Goal: Task Accomplishment & Management: Manage account settings

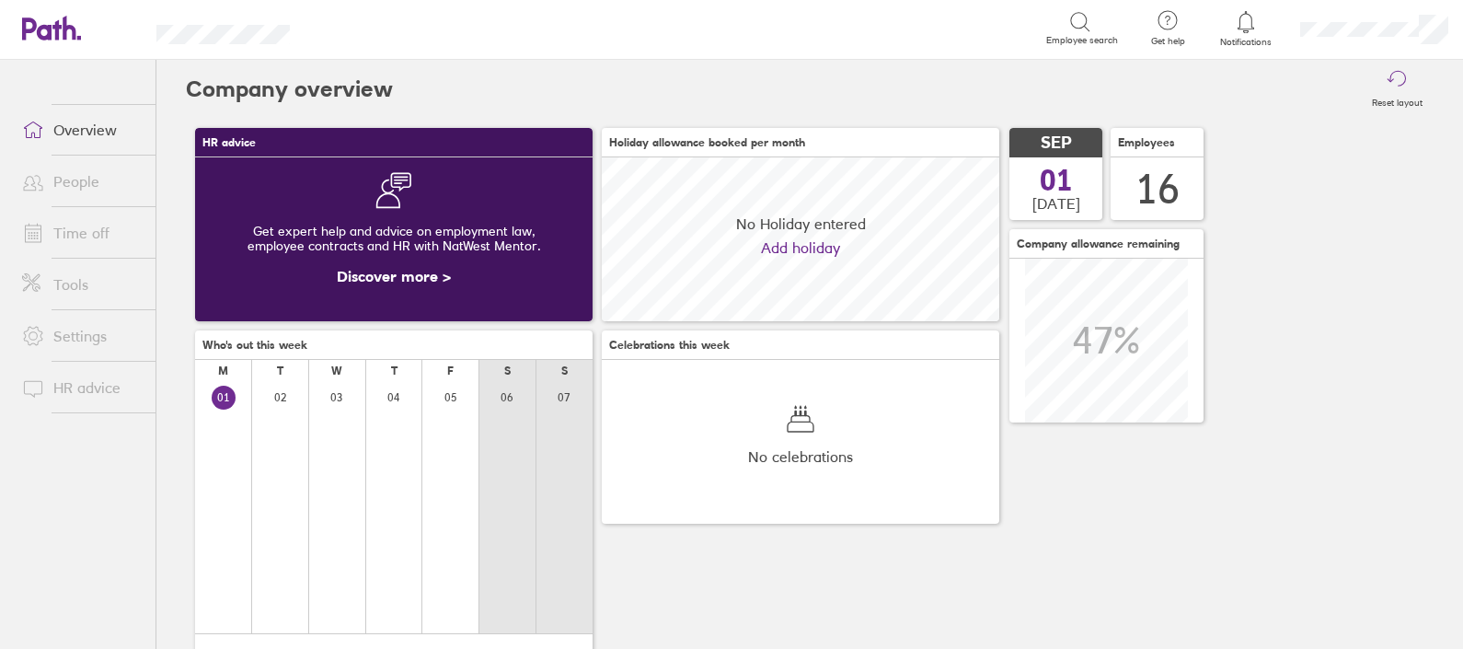
scroll to position [163, 397]
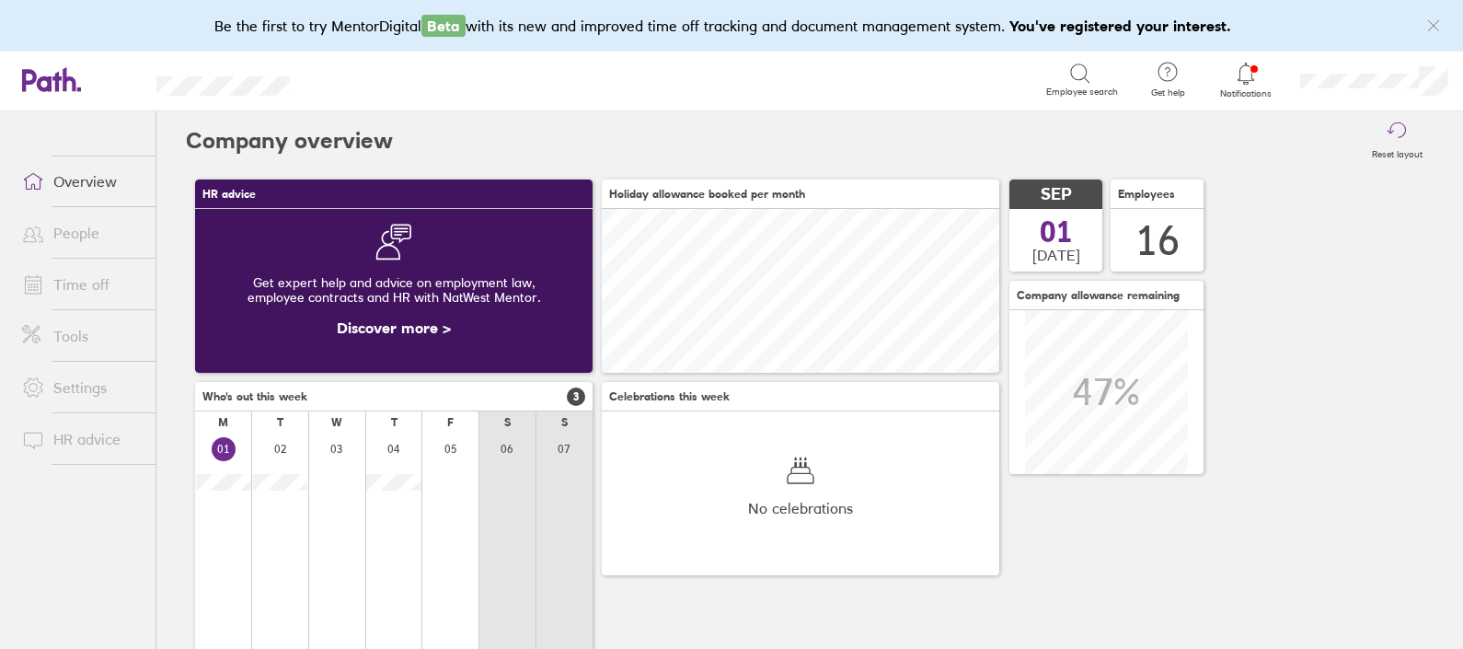
click at [1247, 64] on icon at bounding box center [1246, 74] width 22 height 22
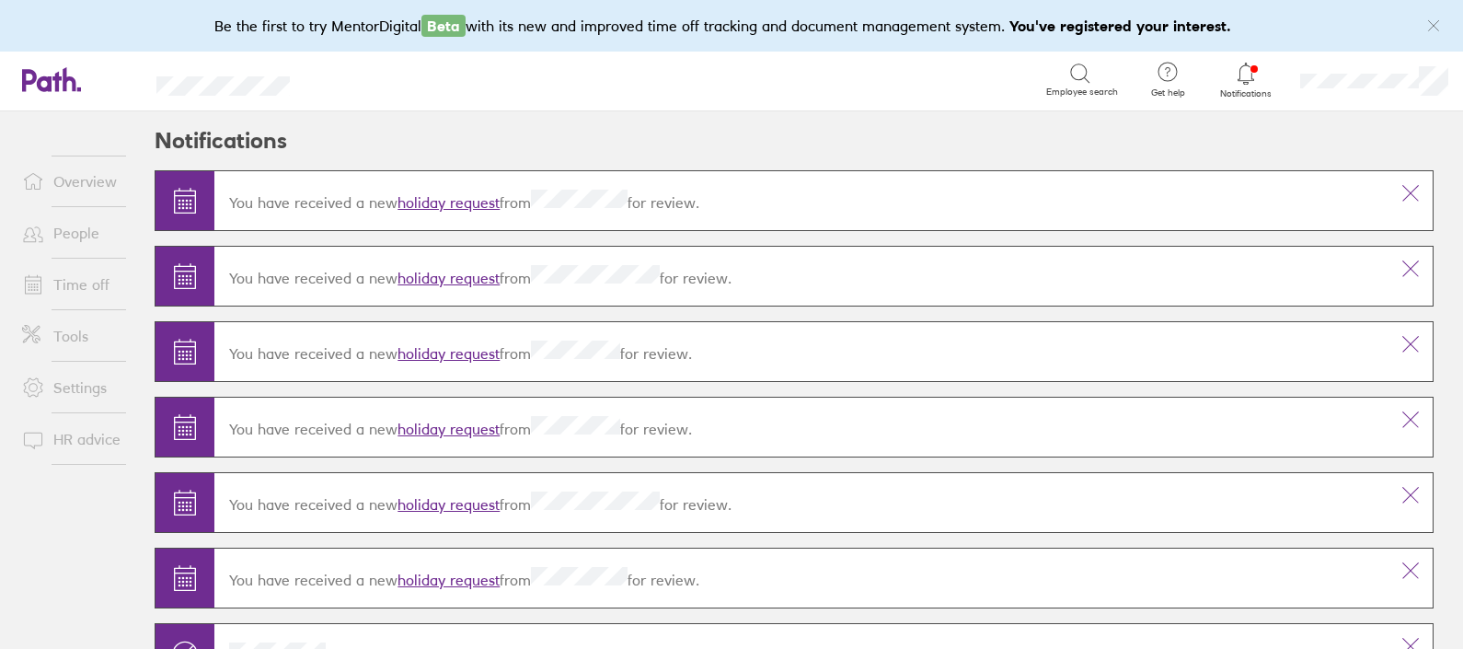
click at [455, 201] on link "holiday request" at bounding box center [448, 202] width 102 height 18
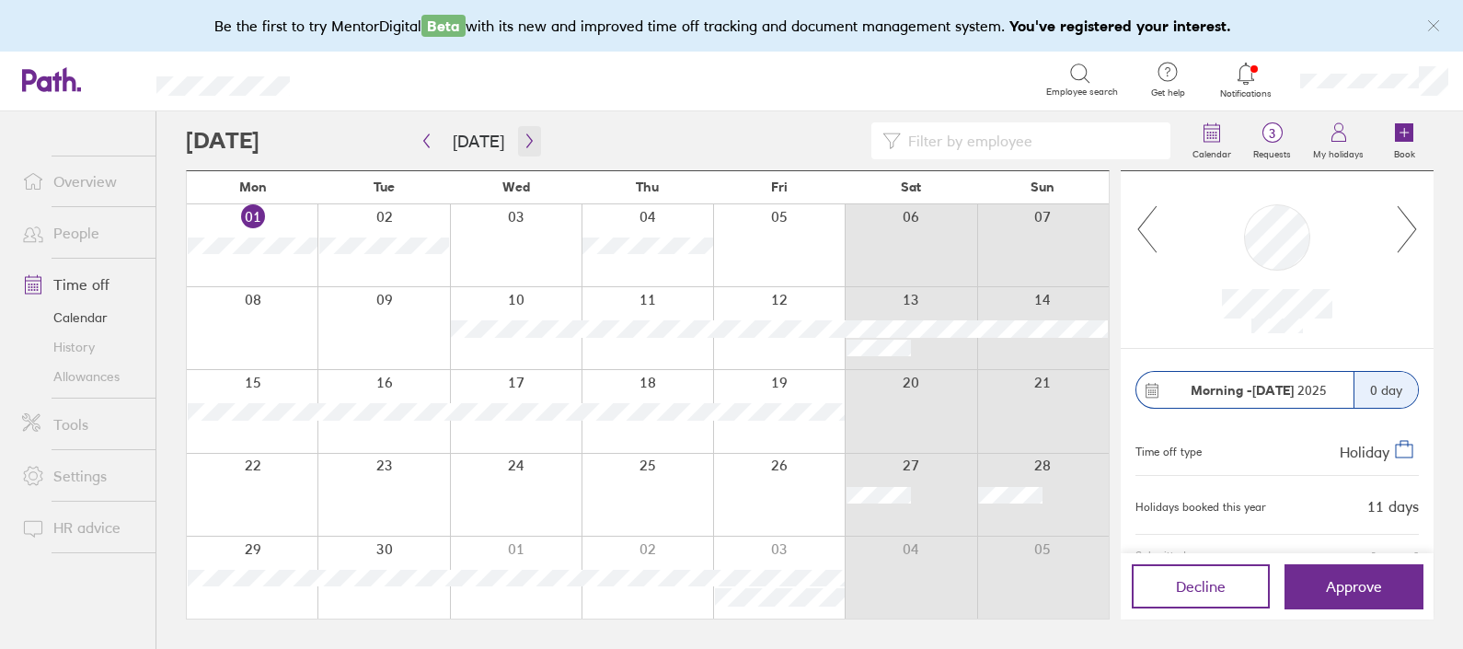
click at [520, 130] on button "button" at bounding box center [529, 141] width 23 height 30
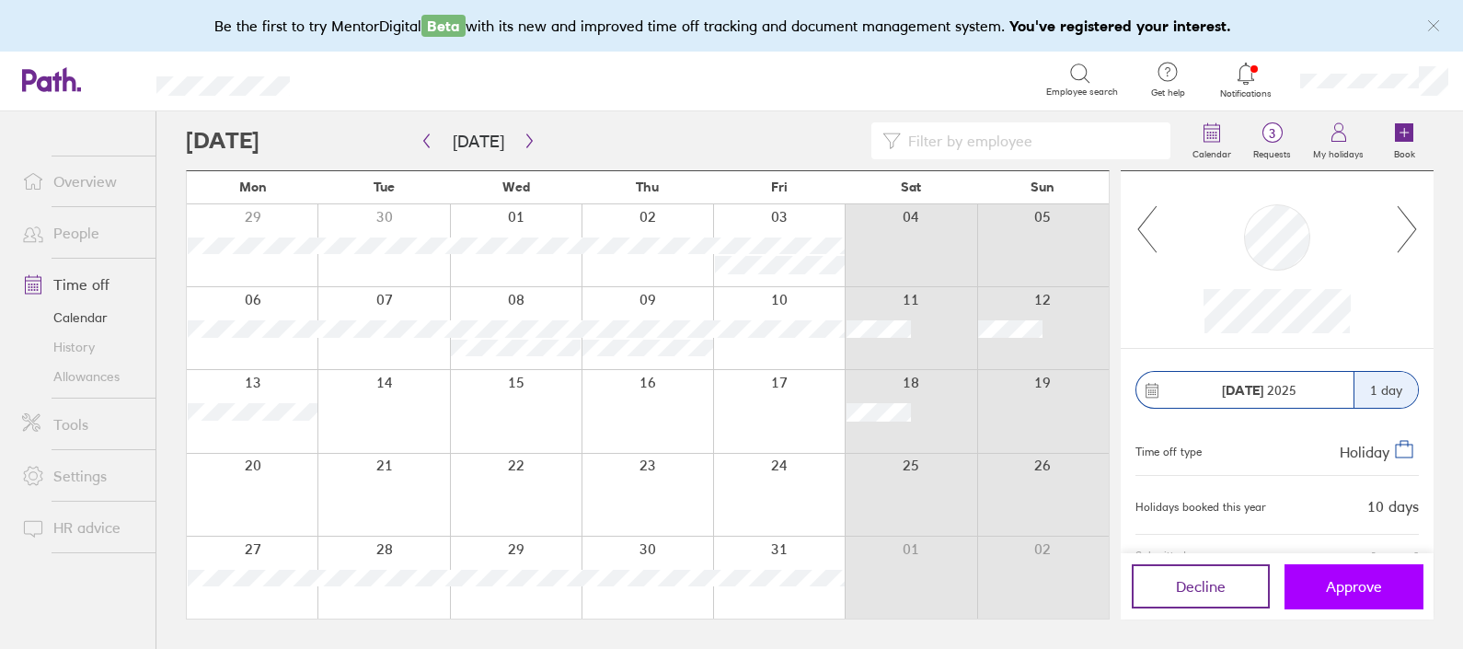
click at [1348, 591] on span "Approve" at bounding box center [1354, 586] width 56 height 17
click at [1411, 238] on icon at bounding box center [1407, 229] width 23 height 50
click at [1340, 582] on span "Approve" at bounding box center [1354, 586] width 56 height 17
click at [426, 140] on icon "button" at bounding box center [427, 140] width 14 height 15
